Goal: Check status

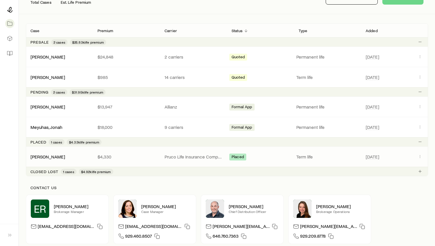
scroll to position [73, 0]
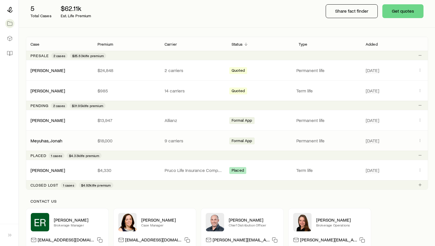
click at [124, 142] on p "$18,000" at bounding box center [126, 141] width 58 height 6
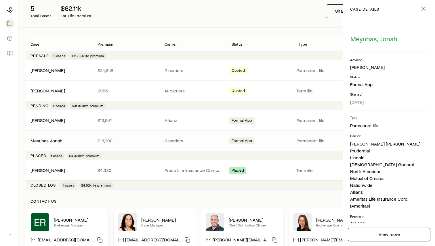
click at [124, 142] on p "$18,000" at bounding box center [126, 141] width 58 height 6
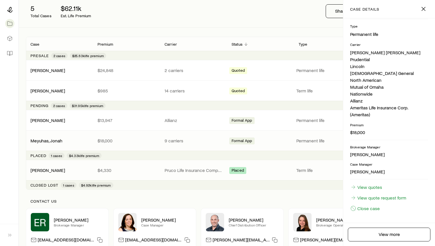
click at [311, 164] on div "[PERSON_NAME] $4,330 Pruco Life Insurance Company Placed Term life [DATE]" at bounding box center [227, 170] width 402 height 20
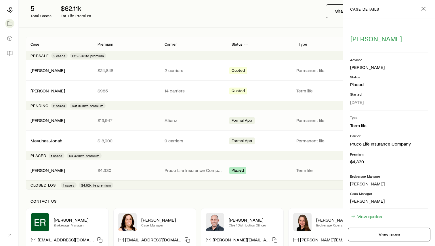
click at [291, 125] on div "[PERSON_NAME] $13,947 Allianz Formal App Permanent life [DATE]" at bounding box center [227, 120] width 402 height 20
click at [423, 8] on icon "button" at bounding box center [423, 8] width 7 height 7
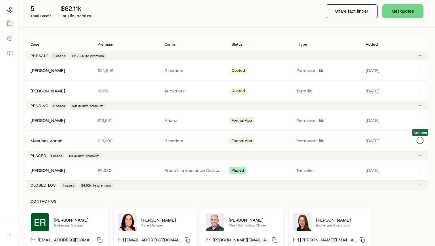
click at [422, 139] on button "Client cases" at bounding box center [419, 140] width 7 height 7
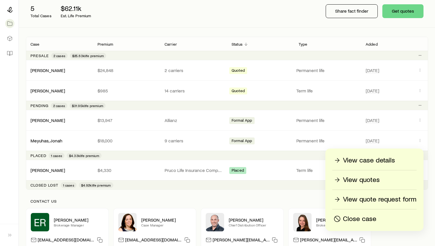
click at [381, 162] on p "View case details" at bounding box center [369, 160] width 52 height 9
